Goal: Find specific page/section: Find specific page/section

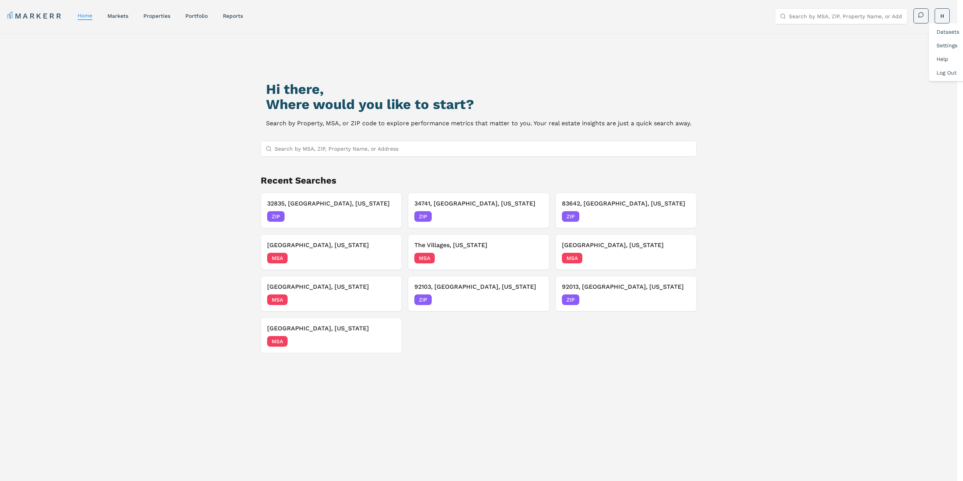
click at [951, 16] on html "MARKERR home markets properties Portfolio reports Search by MSA, ZIP, Property …" at bounding box center [481, 273] width 963 height 546
click at [910, 103] on html "MARKERR home markets properties Portfolio reports Search by MSA, ZIP, Property …" at bounding box center [484, 273] width 969 height 546
click at [114, 16] on link "markets" at bounding box center [118, 16] width 21 height 6
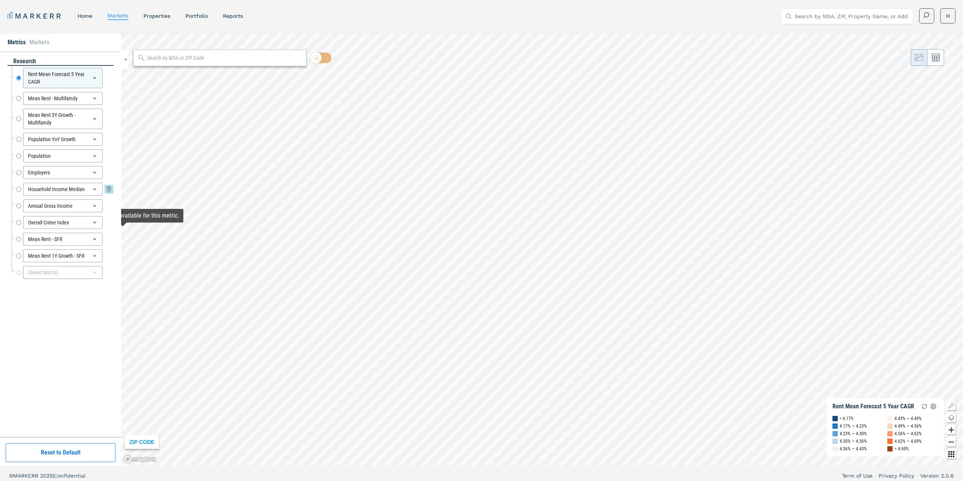
click at [19, 190] on input "Household Income Median" at bounding box center [18, 189] width 5 height 13
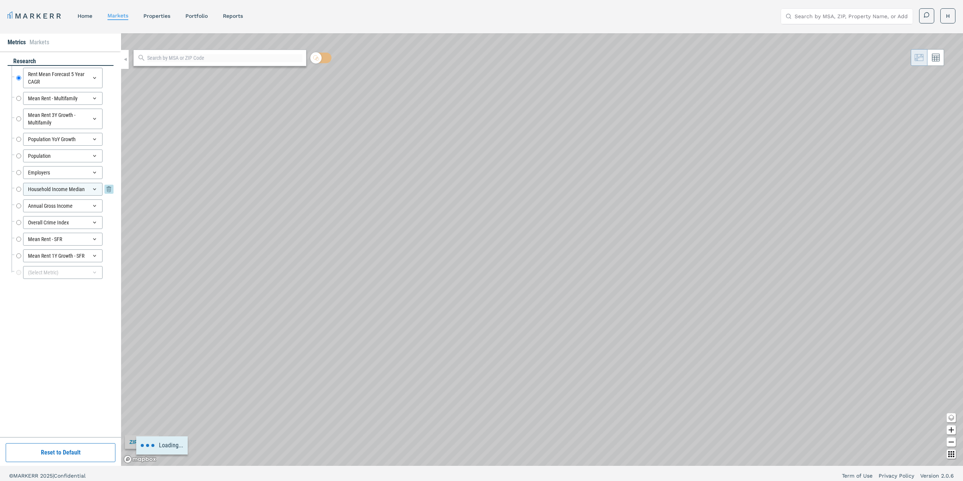
radio input "false"
radio input "true"
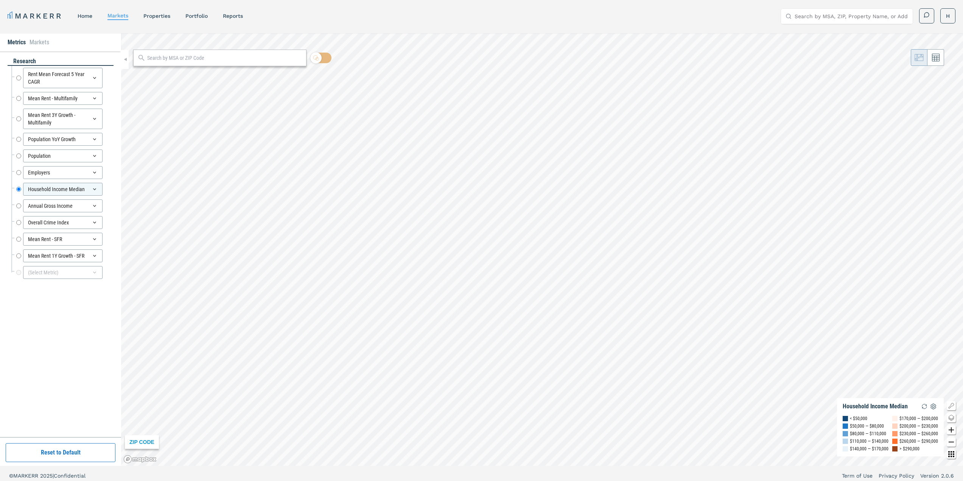
click at [951, 420] on icon "Change style map button" at bounding box center [951, 419] width 5 height 2
click at [920, 413] on img at bounding box center [922, 410] width 14 height 14
click at [18, 139] on input "Population YoY Growth" at bounding box center [18, 139] width 5 height 13
click at [954, 418] on icon "Change style map button" at bounding box center [951, 417] width 5 height 4
click at [953, 455] on icon "Other options map button" at bounding box center [952, 454] width 6 height 6
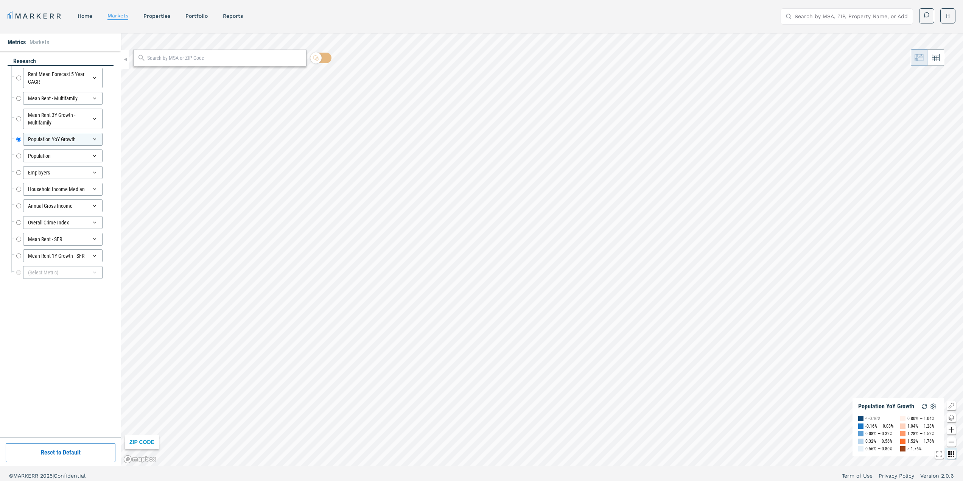
click at [953, 455] on icon "Other options map button" at bounding box center [952, 454] width 6 height 6
click at [20, 174] on input "Employers" at bounding box center [18, 172] width 5 height 13
radio input "false"
click at [20, 223] on input "Overall Crime Index" at bounding box center [18, 222] width 5 height 13
radio input "false"
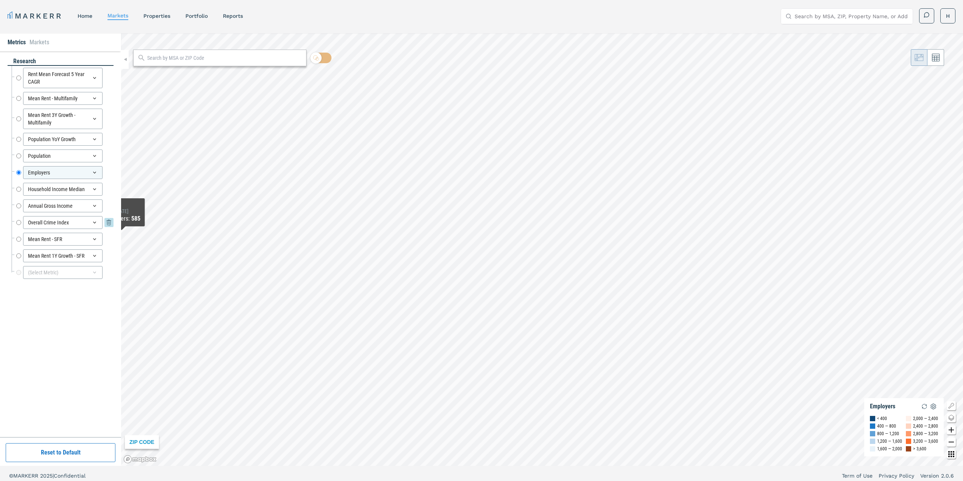
radio input "true"
